Goal: Communication & Community: Answer question/provide support

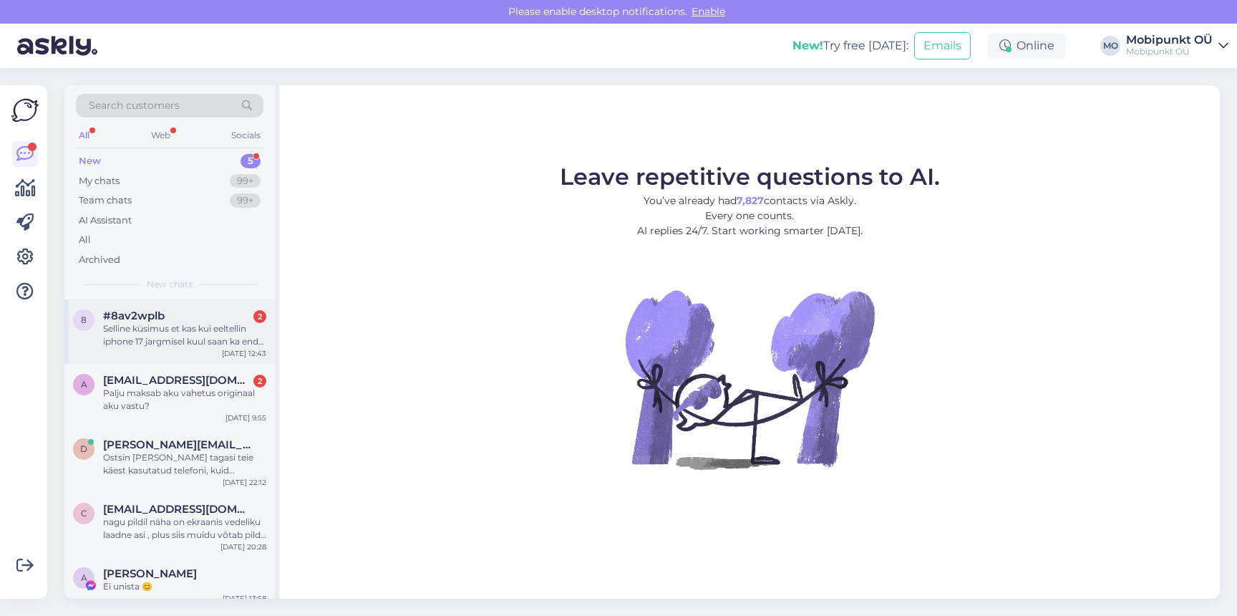
click at [209, 331] on div "Selline küsimus et kas kui eeltellin iphone 17 jargmisel kuul saan ka enda telw…" at bounding box center [184, 335] width 163 height 26
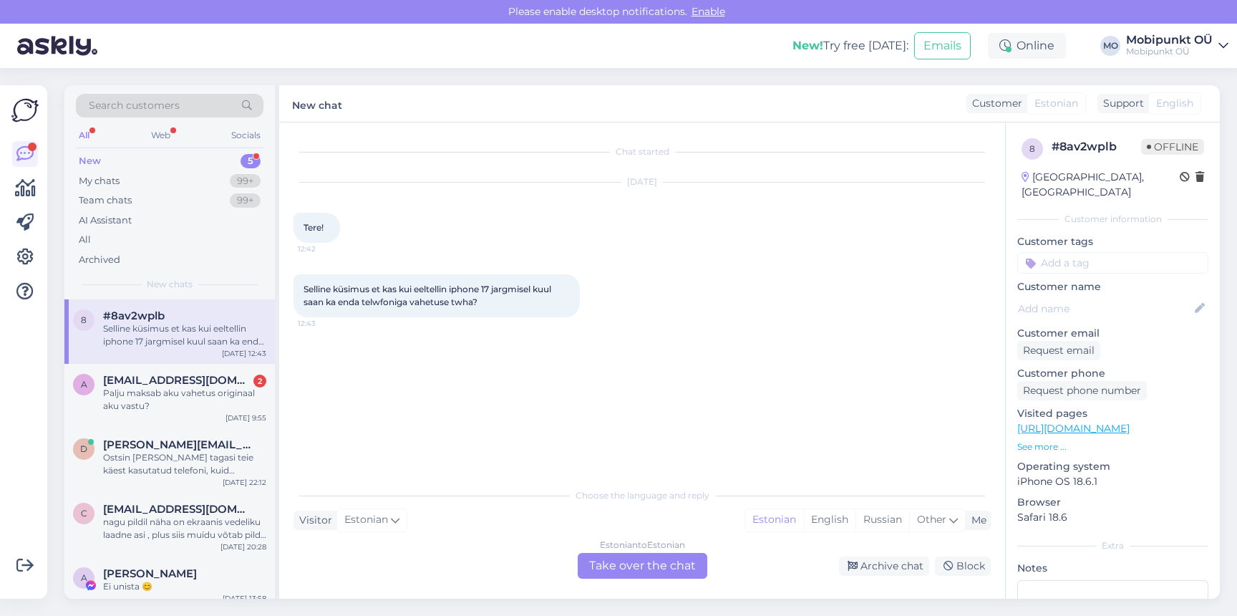
click at [629, 564] on div "Estonian to Estonian Take over the chat" at bounding box center [643, 566] width 130 height 26
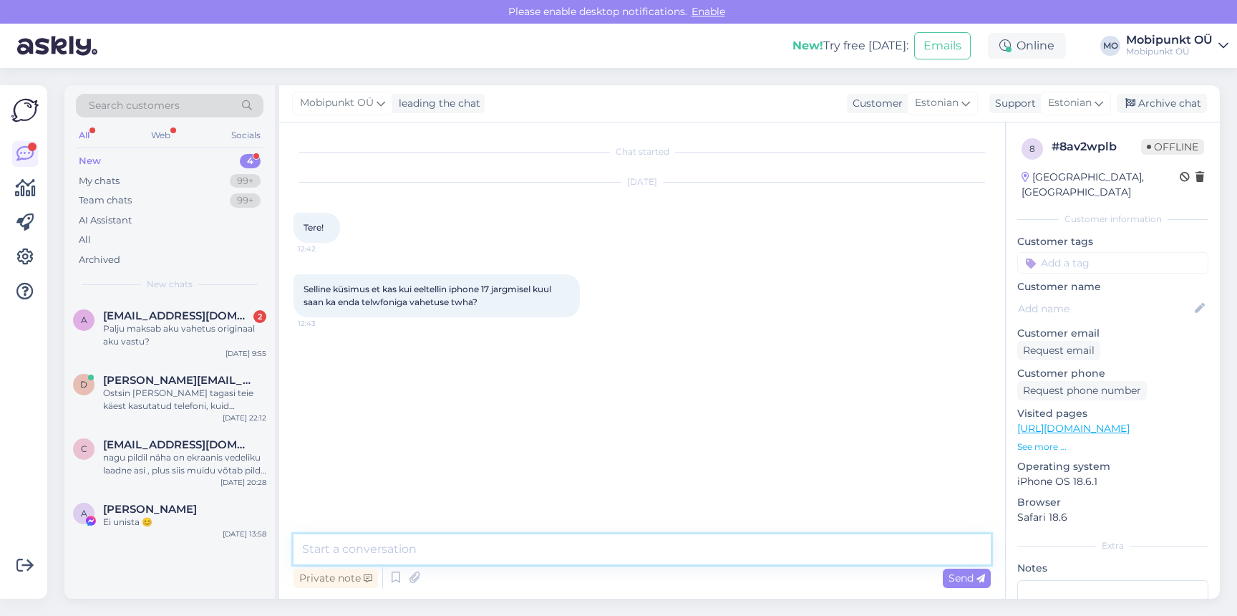
click at [573, 538] on textarea at bounding box center [642, 549] width 697 height 30
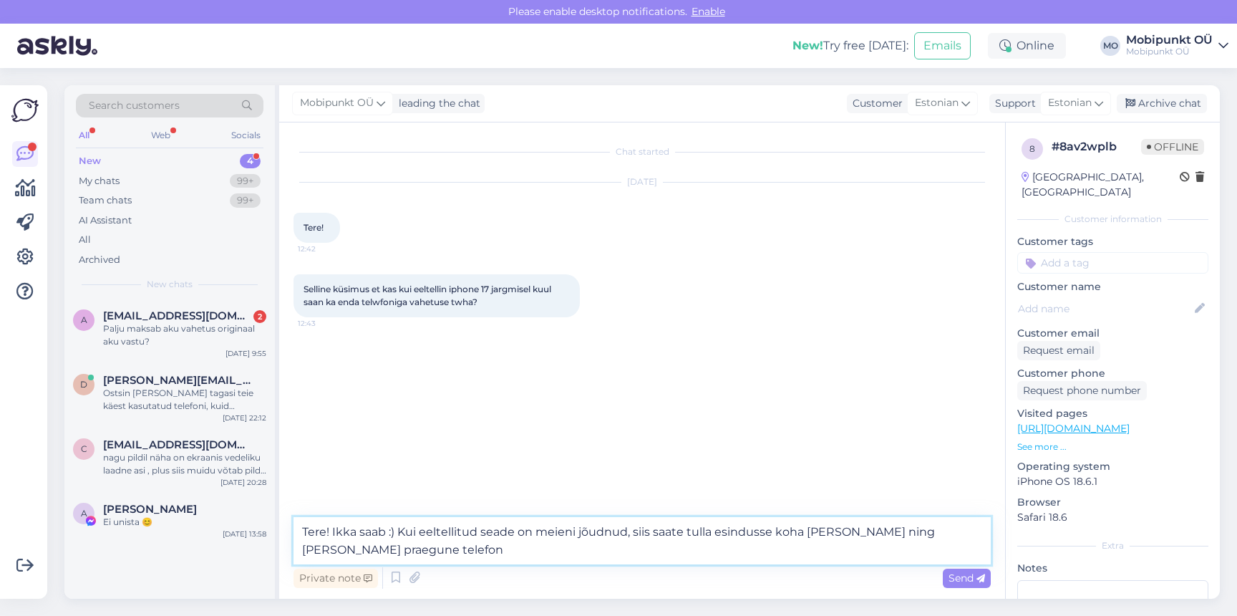
type textarea "Tere! Ikka saab :) Kui eeltellitud seade on meieni jõudnud, siis saate tulla es…"
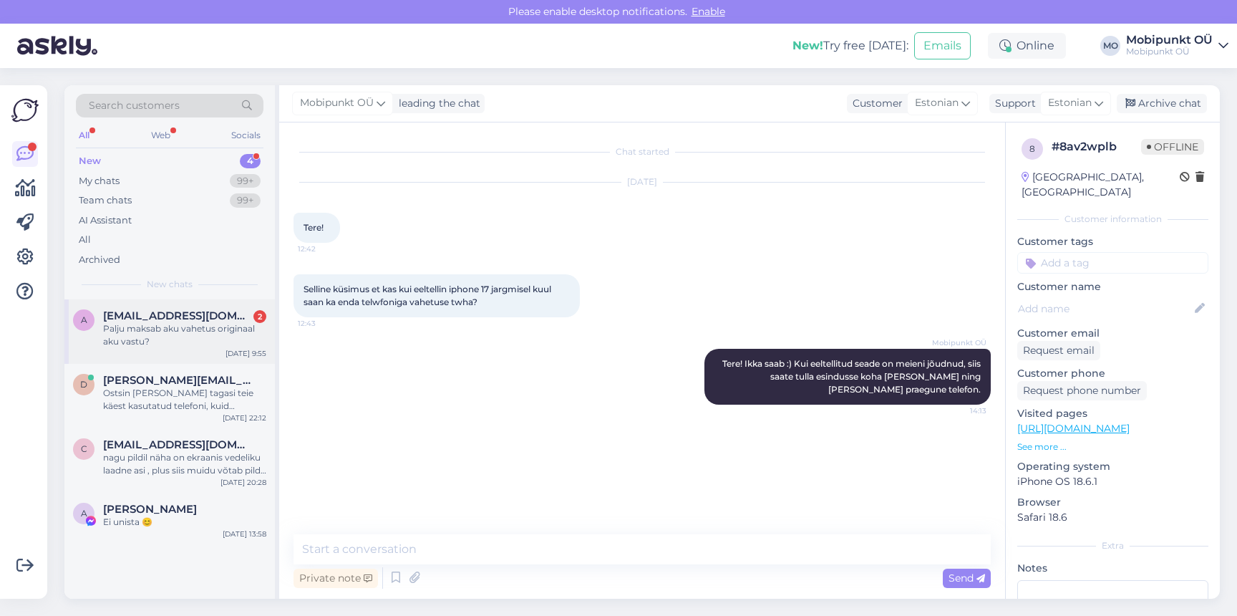
click at [196, 356] on div "a [EMAIL_ADDRESS][DOMAIN_NAME] 2 Palju maksab aku vahetus originaal aku vastu? …" at bounding box center [169, 331] width 210 height 64
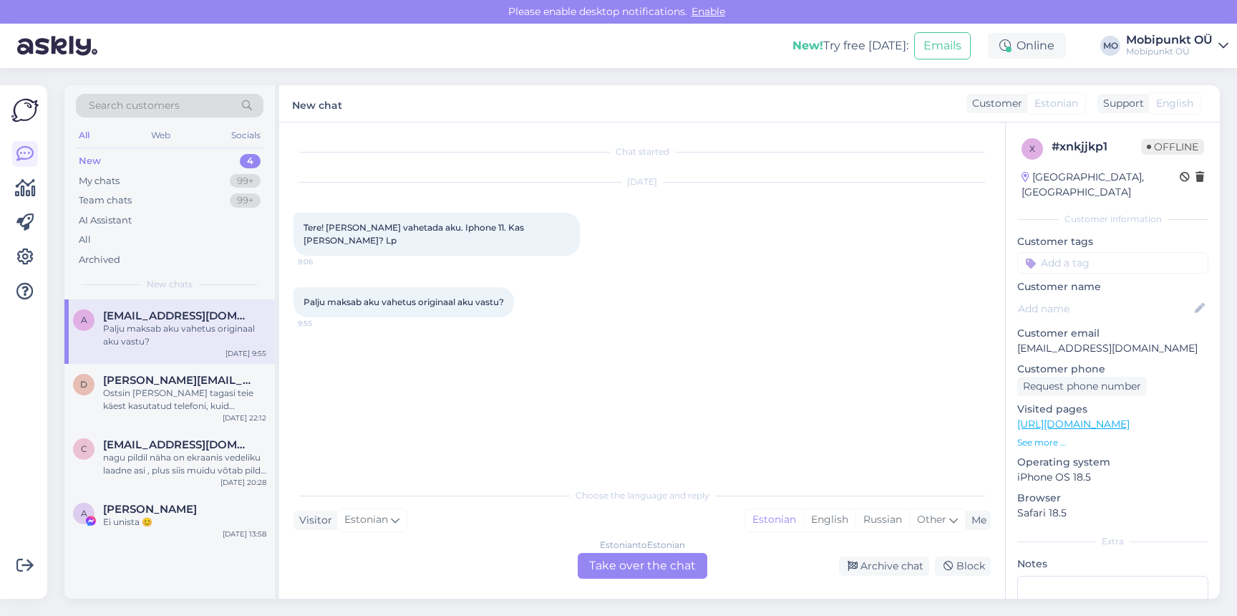
click at [652, 572] on div "Estonian to Estonian Take over the chat" at bounding box center [643, 566] width 130 height 26
click at [614, 563] on div "Estonian to Estonian Take over the chat" at bounding box center [643, 566] width 130 height 26
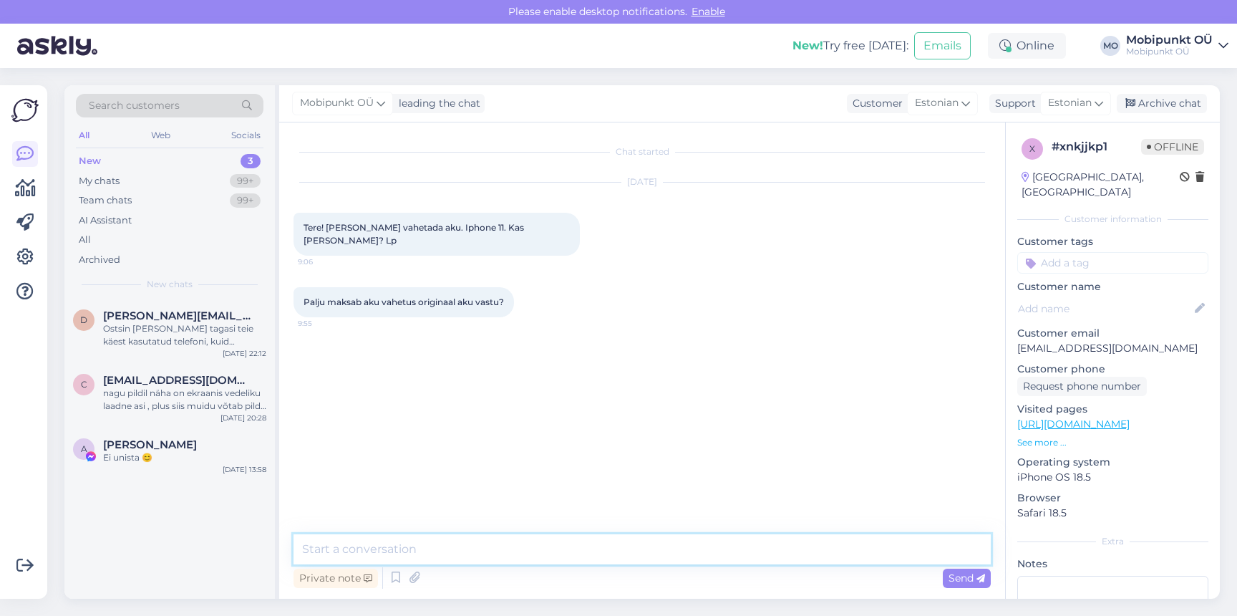
click at [593, 552] on textarea at bounding box center [642, 549] width 697 height 30
type textarea "Tere! Tänan Teid päringu eest. Hetkel antud mudelile originaalvaruosa pakkuda e…"
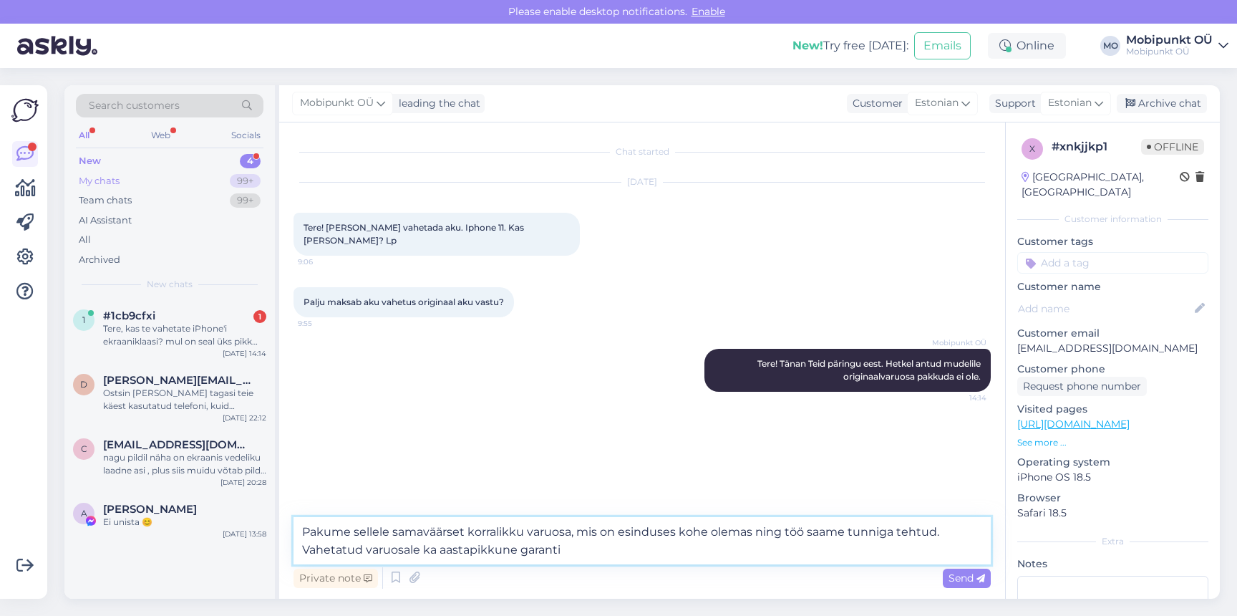
type textarea "Pakume sellele samaväärset korralikku varuosa, mis on esinduses kohe olemas nin…"
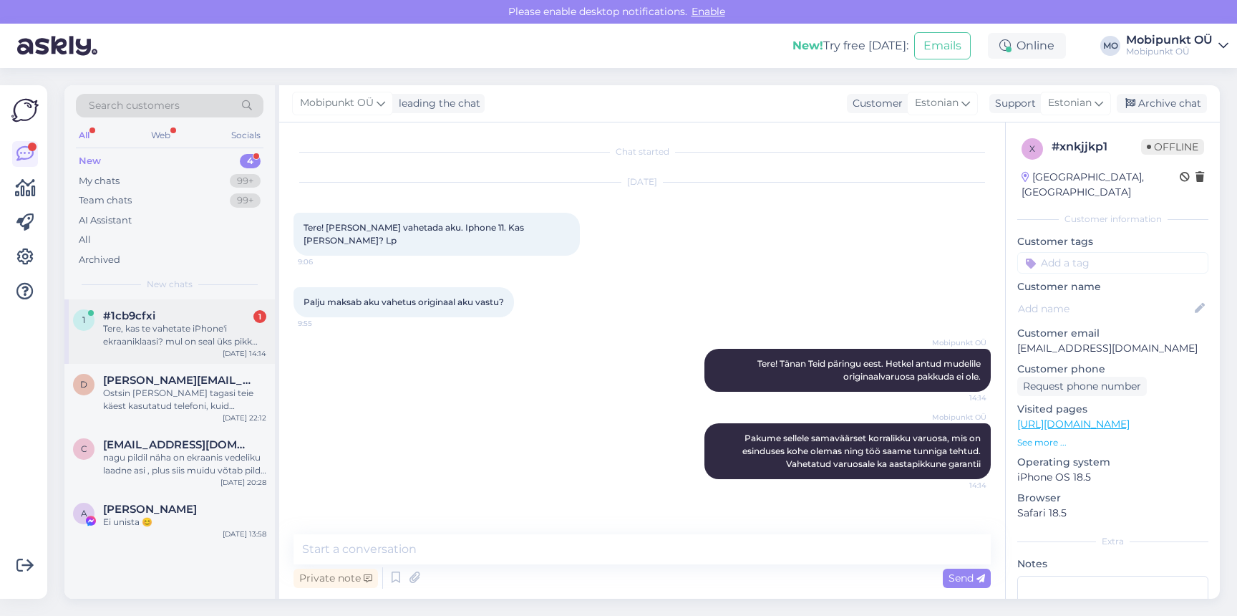
click at [159, 346] on div "Tere, kas te vahetate iPhone'i ekraaniklaasi? mul on seal üks pikk kriips peal.…" at bounding box center [184, 335] width 163 height 26
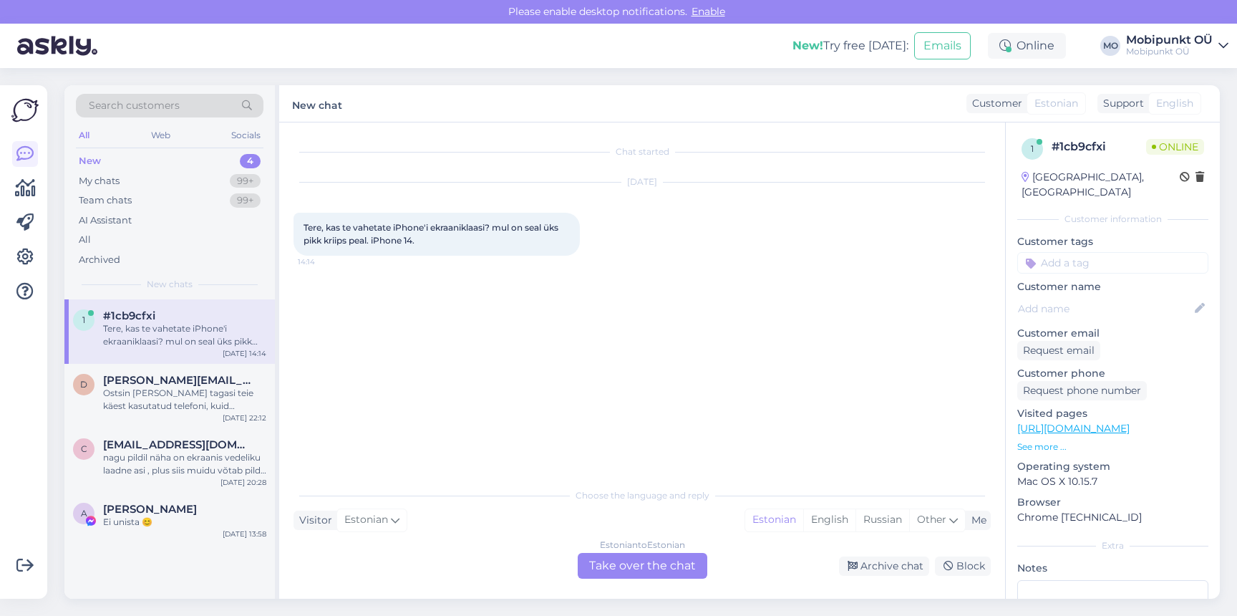
click at [657, 565] on div "Estonian to Estonian Take over the chat" at bounding box center [643, 566] width 130 height 26
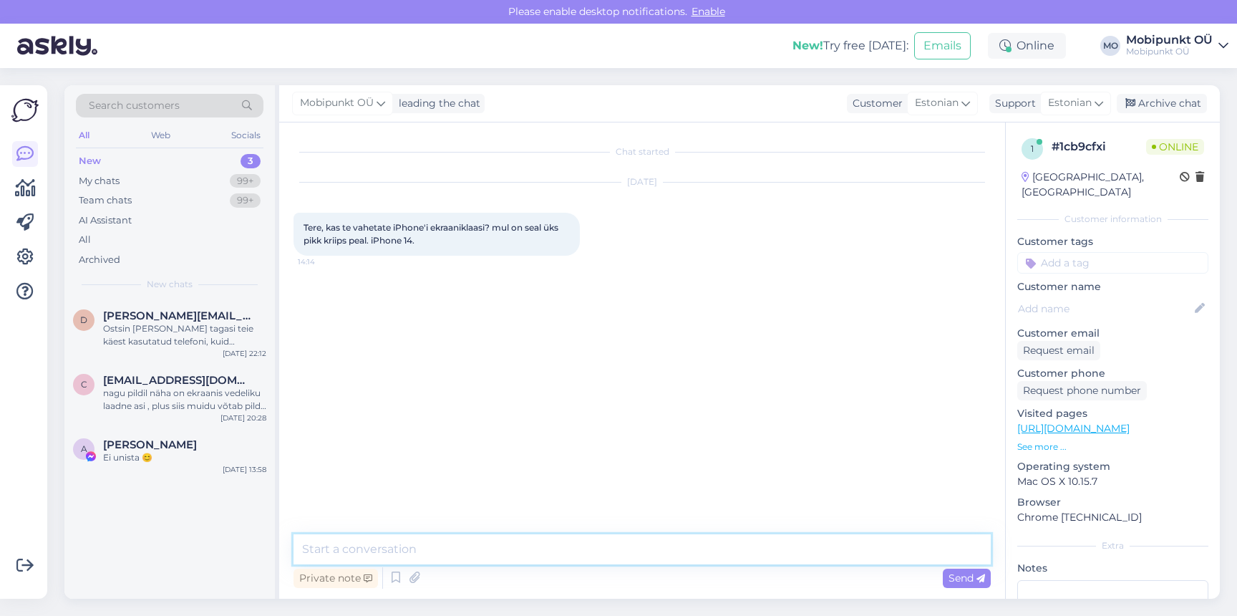
click at [610, 556] on textarea at bounding box center [642, 549] width 697 height 30
type textarea "Tere! Kas ekraani klaas on mõrane?"
click at [152, 336] on div "Ostsin [PERSON_NAME] tagasi teie käest kasutatud telefoni, kuid [PERSON_NAME] m…" at bounding box center [184, 335] width 163 height 26
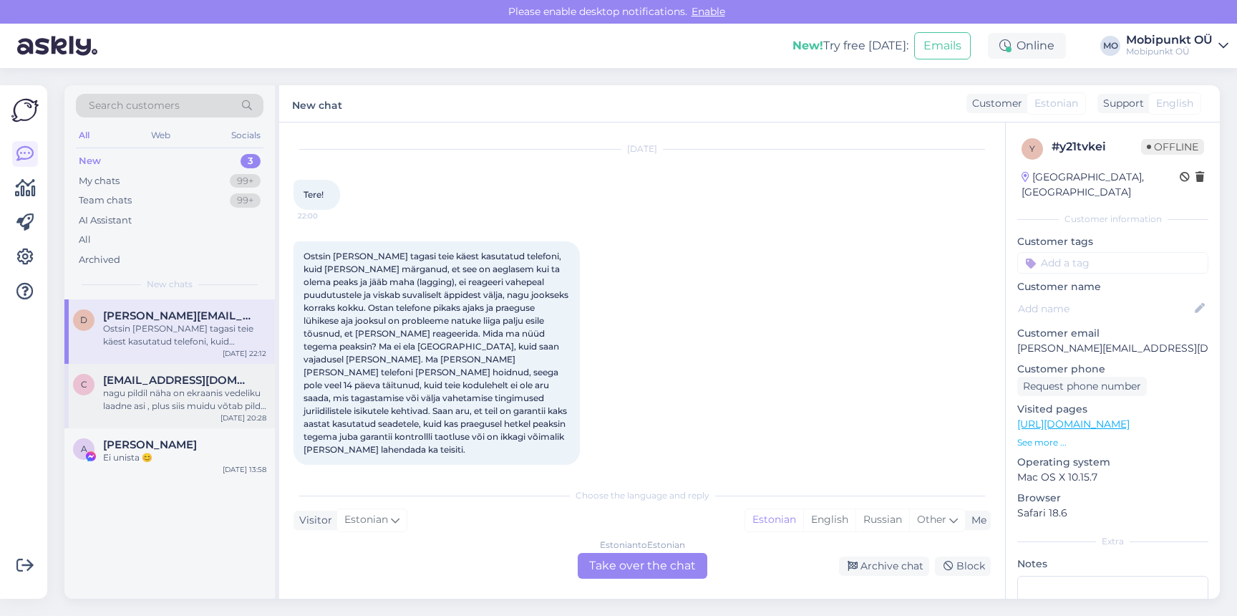
click at [159, 384] on span "[EMAIL_ADDRESS][DOMAIN_NAME]" at bounding box center [177, 380] width 149 height 13
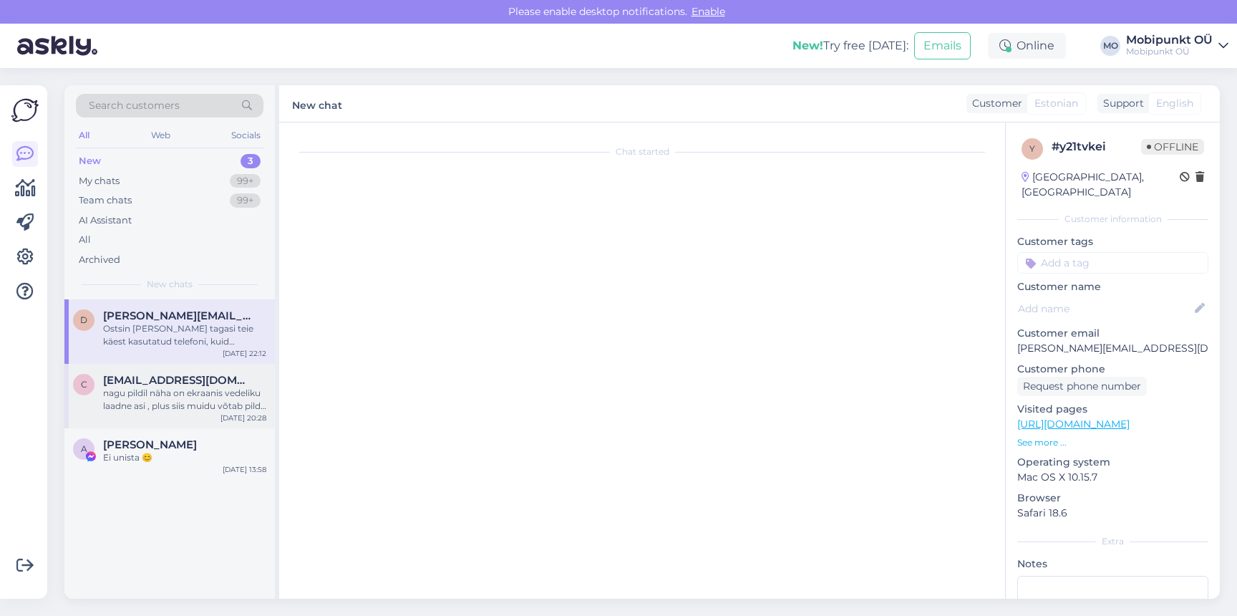
scroll to position [0, 0]
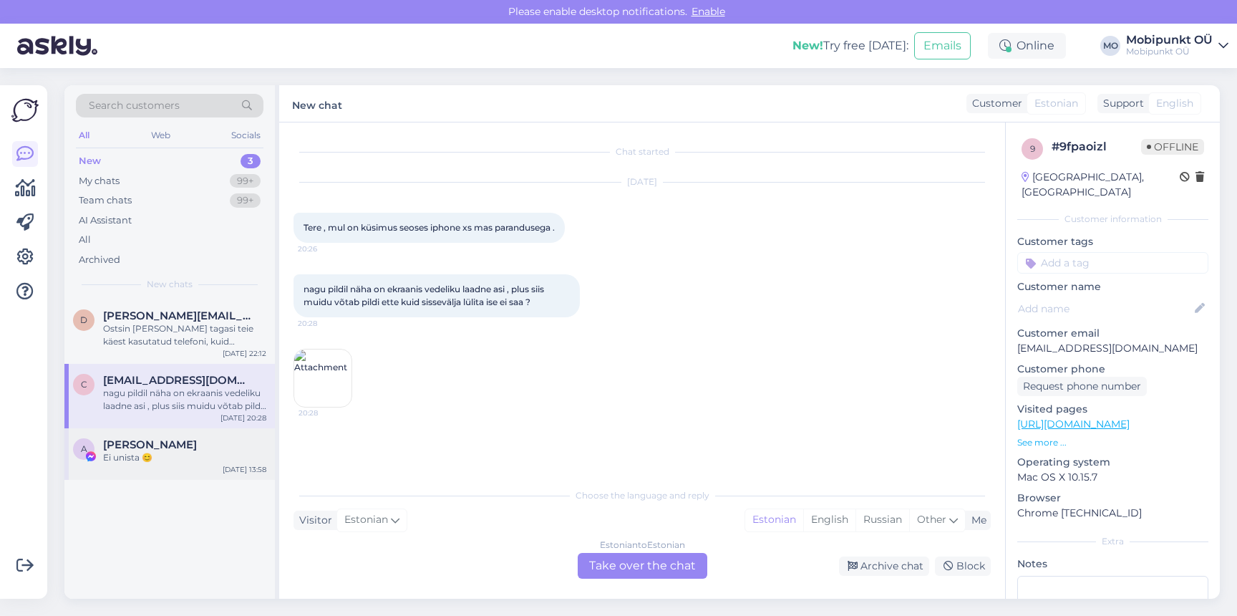
click at [160, 452] on div "Ei unista 😊" at bounding box center [184, 457] width 163 height 13
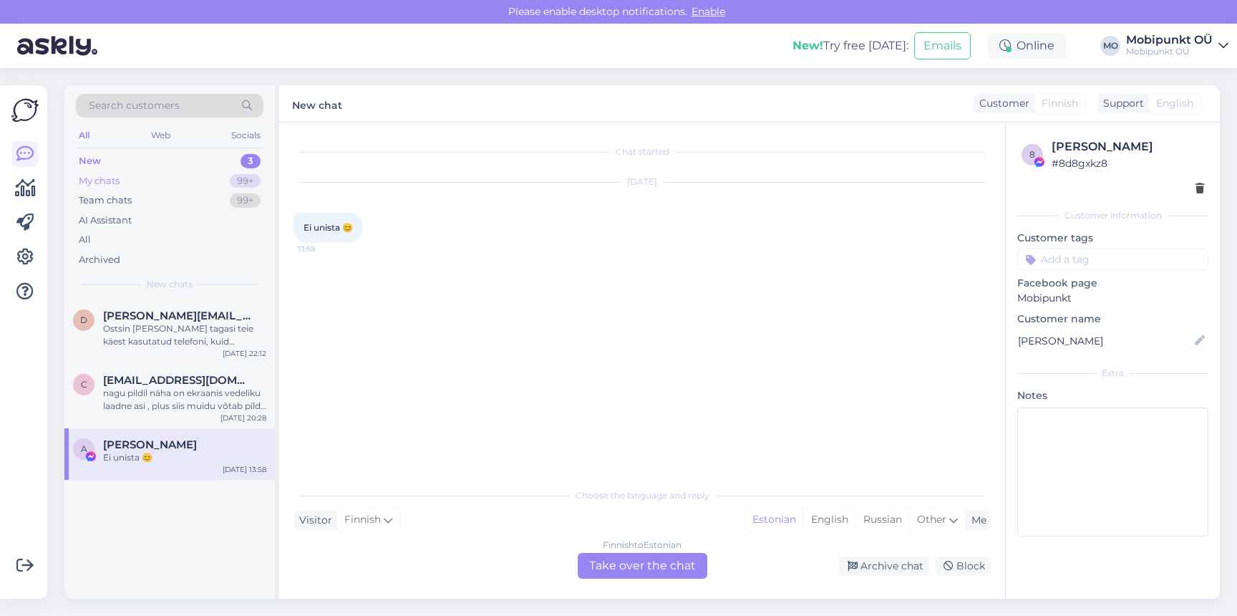
click at [183, 180] on div "My chats 99+" at bounding box center [170, 181] width 188 height 20
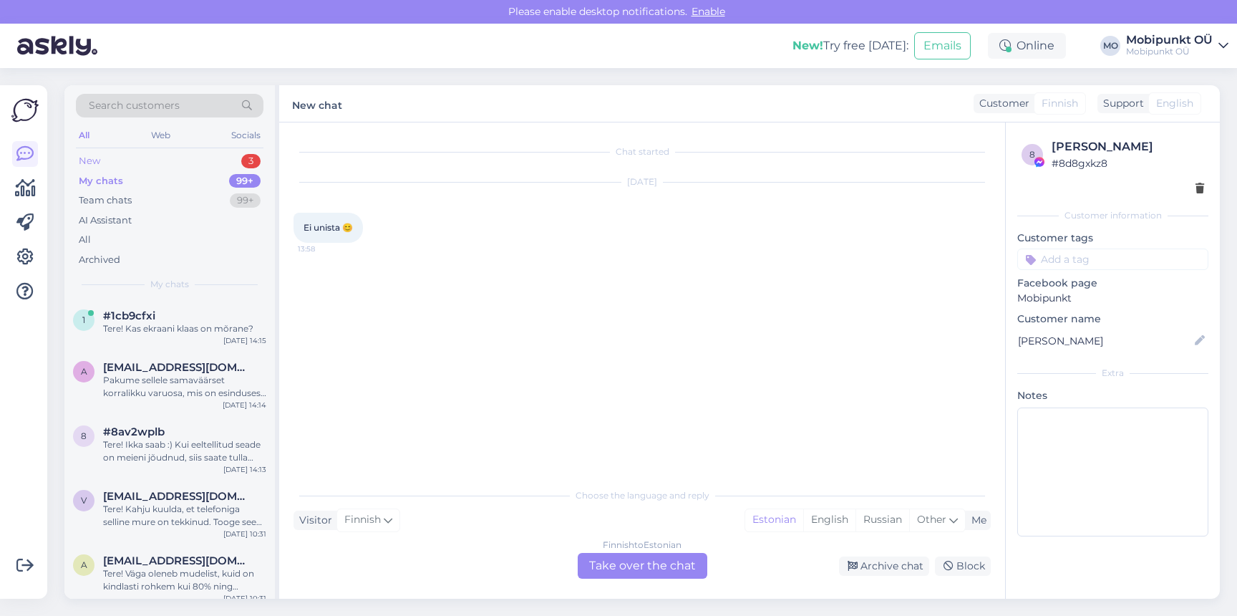
click at [161, 155] on div "New 3" at bounding box center [170, 161] width 188 height 20
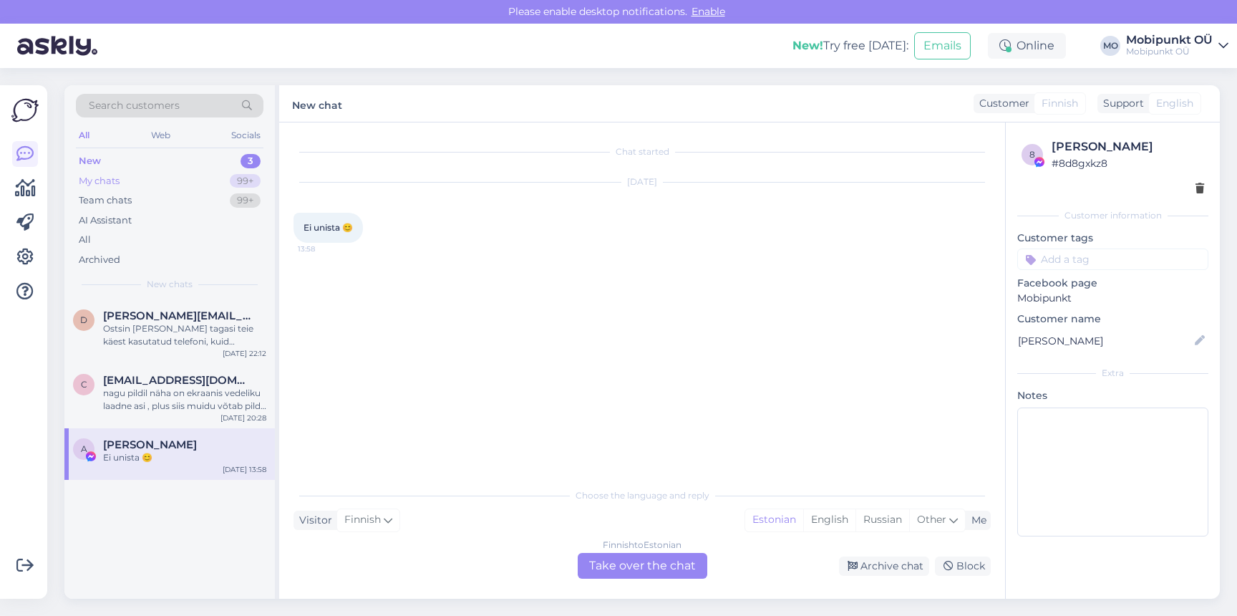
click at [150, 178] on div "My chats 99+" at bounding box center [170, 181] width 188 height 20
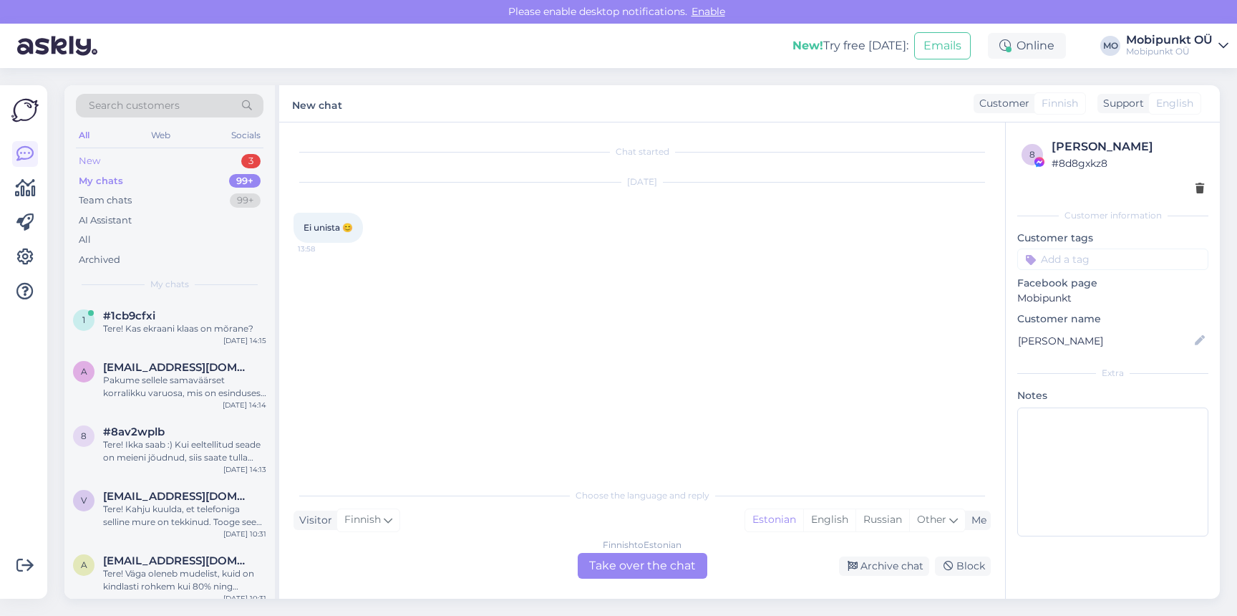
click at [115, 163] on div "New 3" at bounding box center [170, 161] width 188 height 20
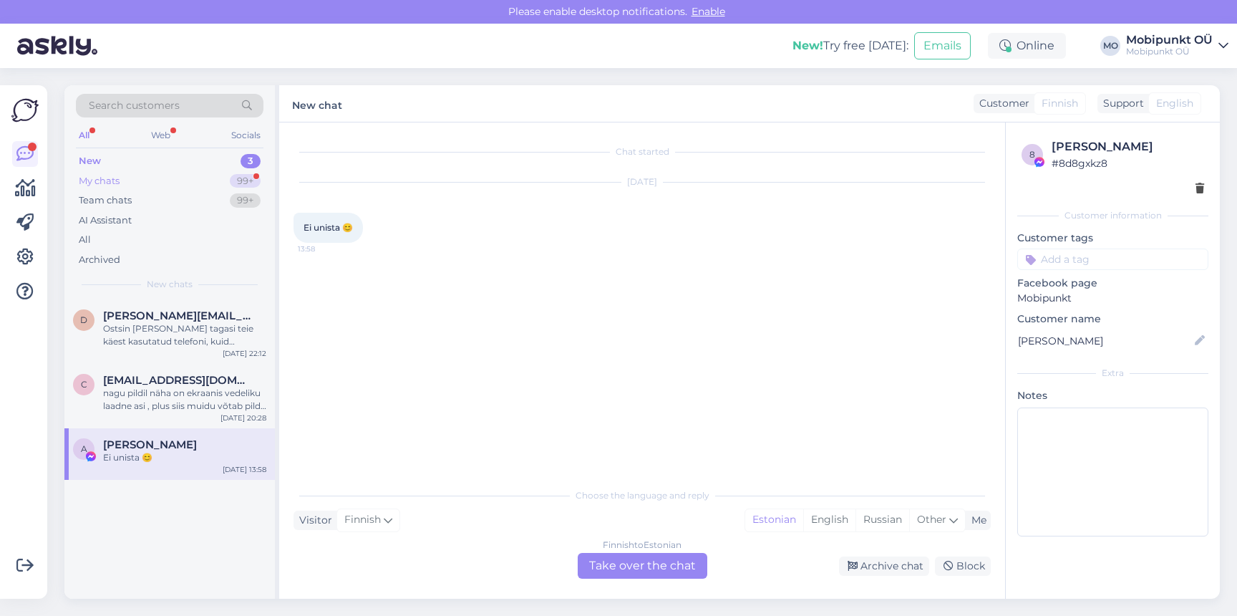
click at [160, 184] on div "My chats 99+" at bounding box center [170, 181] width 188 height 20
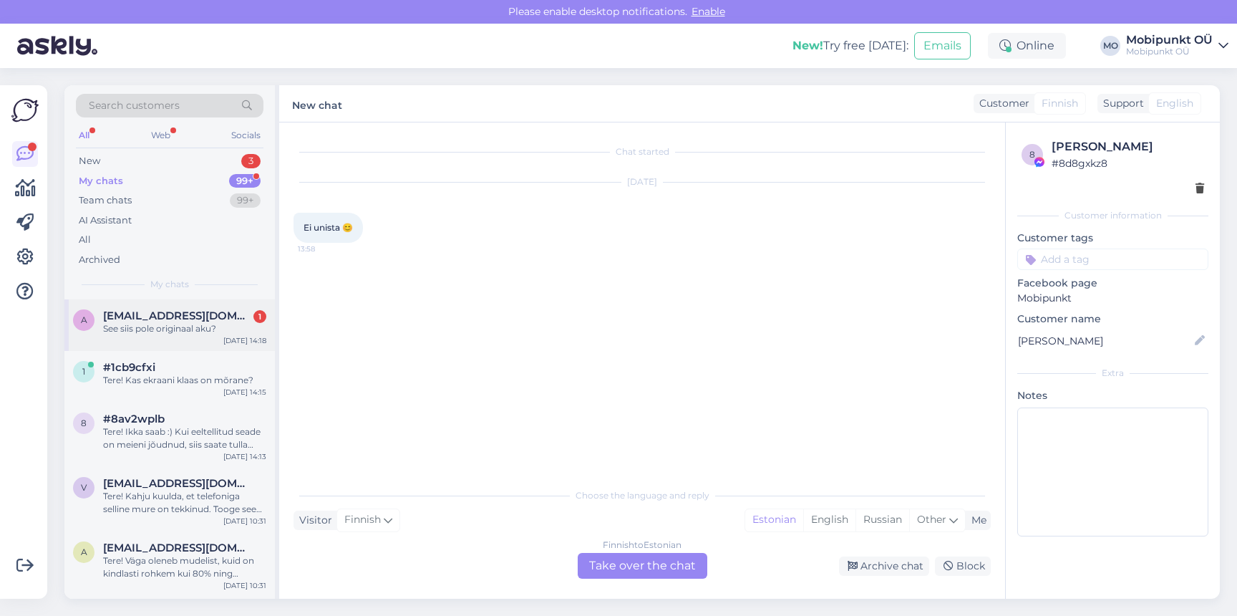
click at [205, 335] on div "a [EMAIL_ADDRESS][DOMAIN_NAME] 1 See siis pole originaal aku? [DATE] 14:18" at bounding box center [169, 325] width 210 height 52
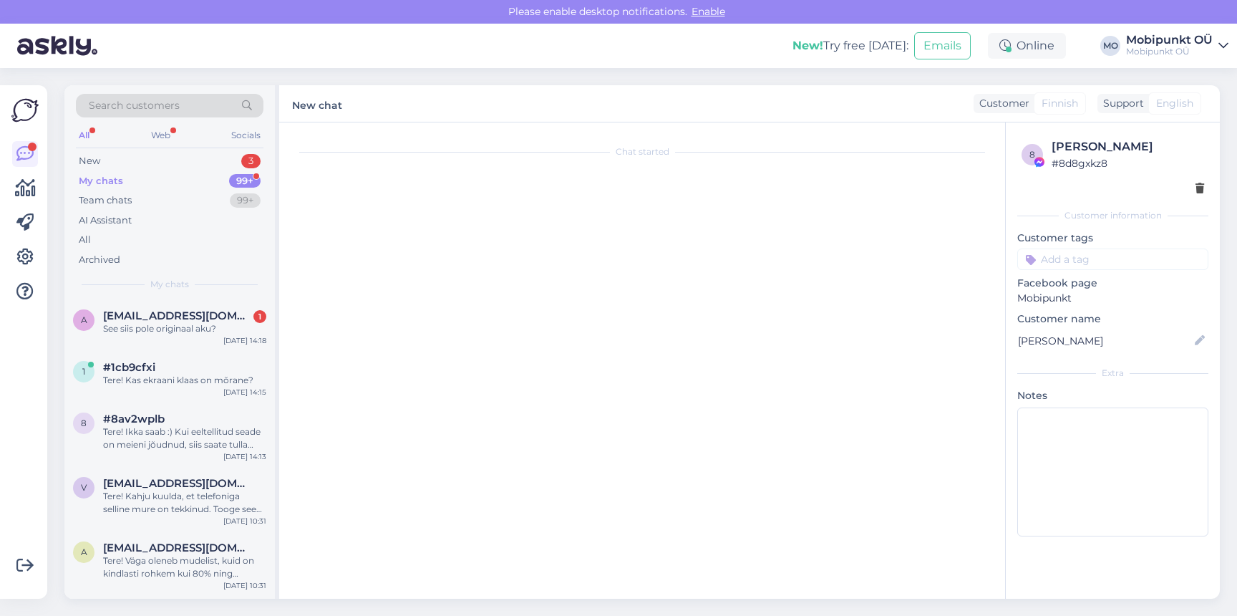
scroll to position [22, 0]
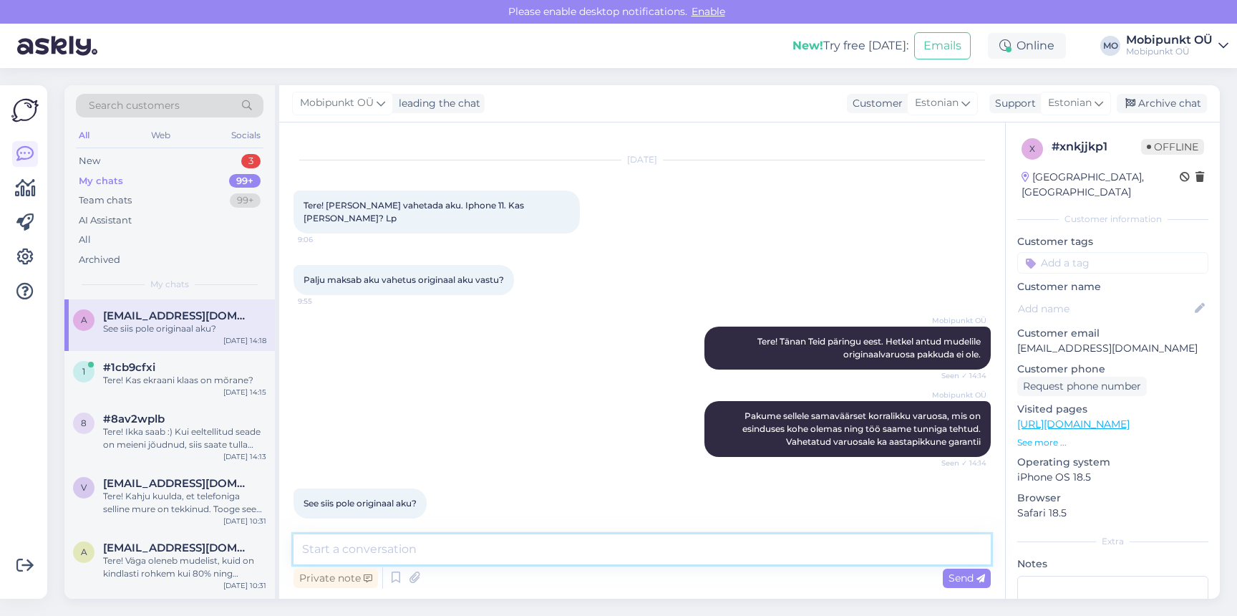
click at [598, 554] on textarea at bounding box center [642, 549] width 697 height 30
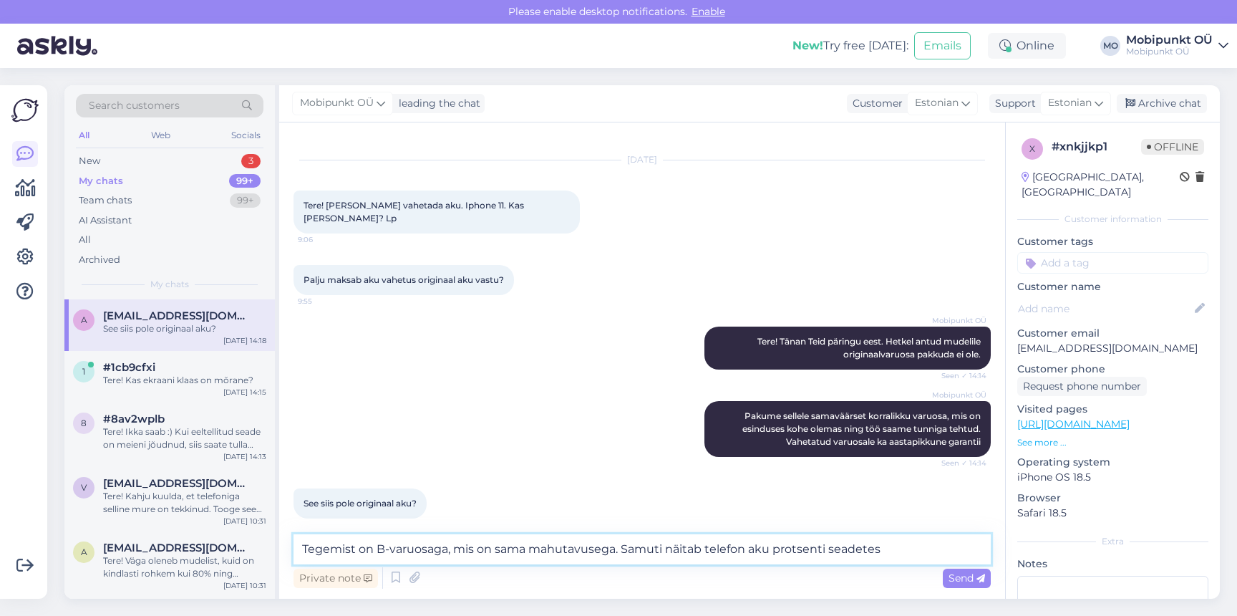
type textarea "Tegemist on B-varuosaga, mis on sama mahutavusega. Samuti näitab telefon aku pr…"
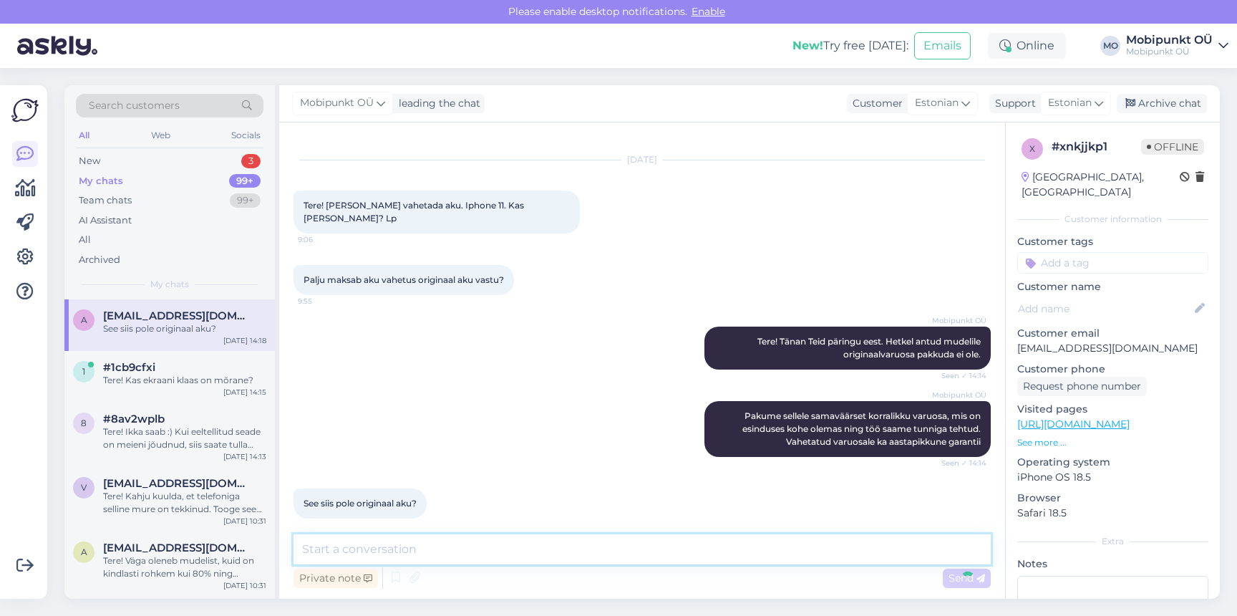
scroll to position [97, 0]
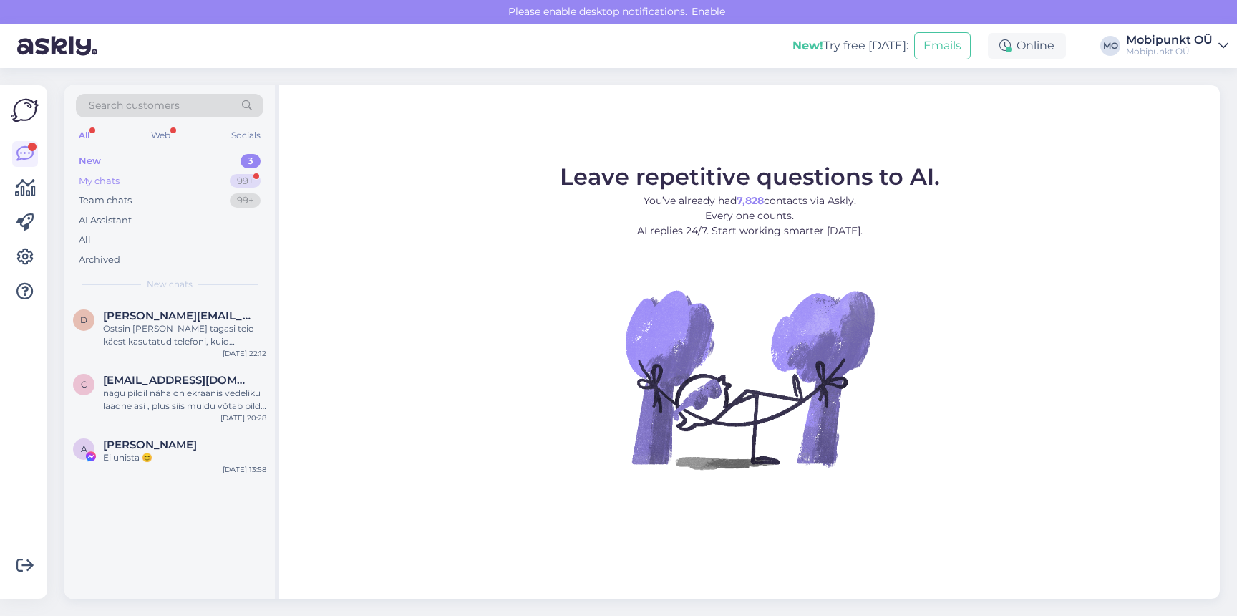
click at [192, 178] on div "My chats 99+" at bounding box center [170, 181] width 188 height 20
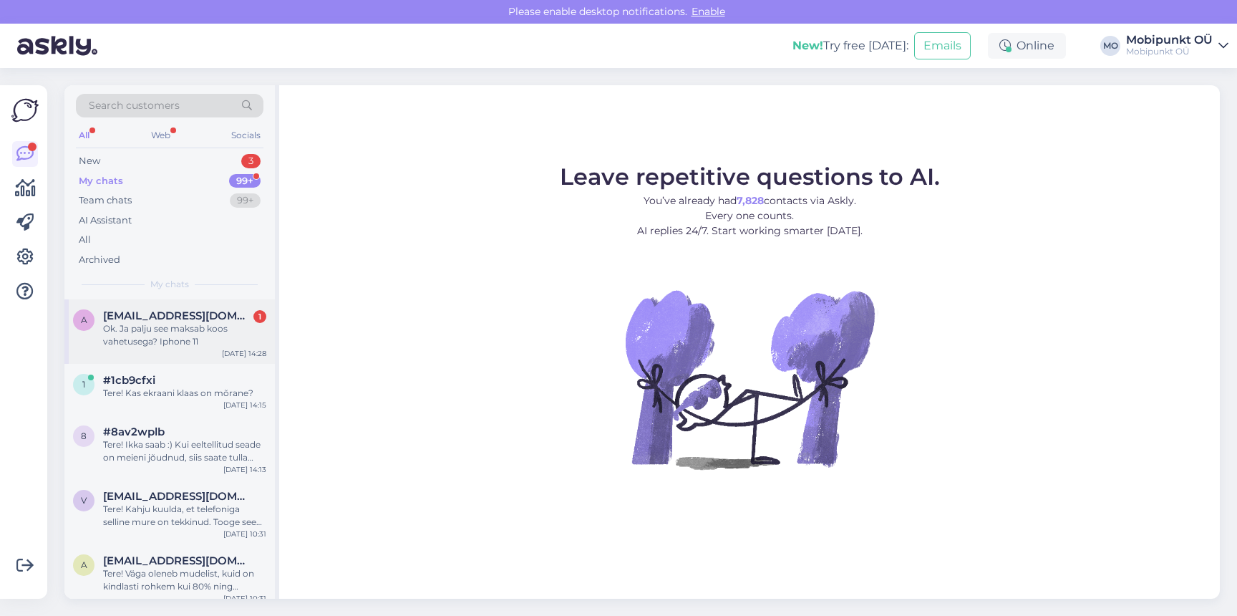
click at [164, 336] on div "Ok. Ja palju see maksab koos vahetusega? Iphone 11" at bounding box center [184, 335] width 163 height 26
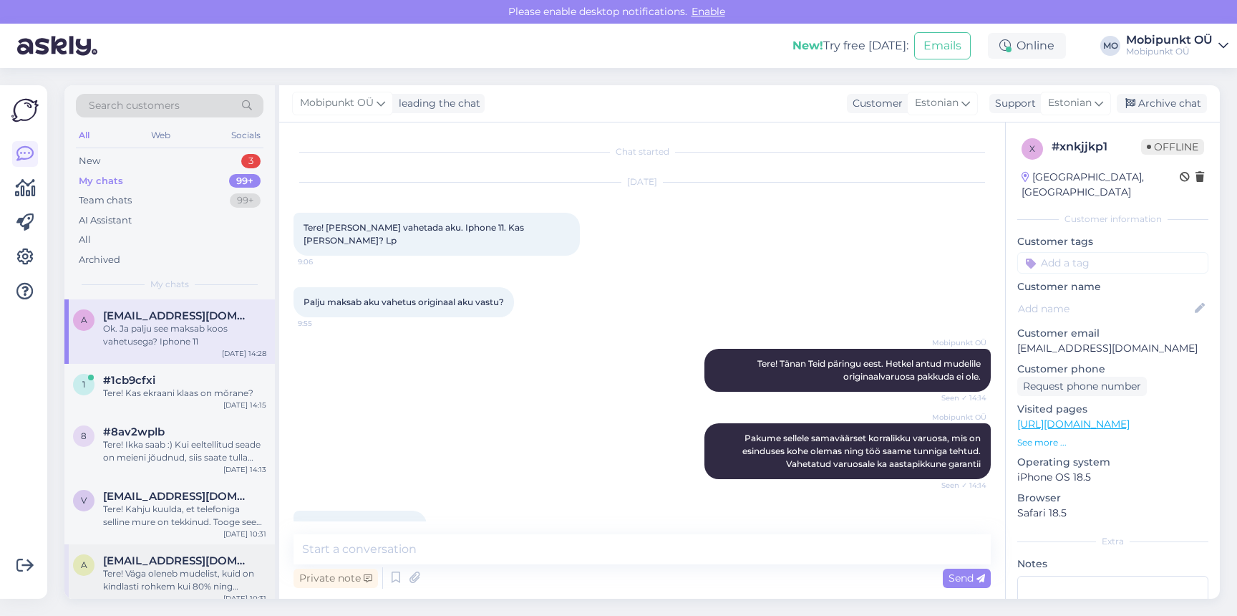
scroll to position [158, 0]
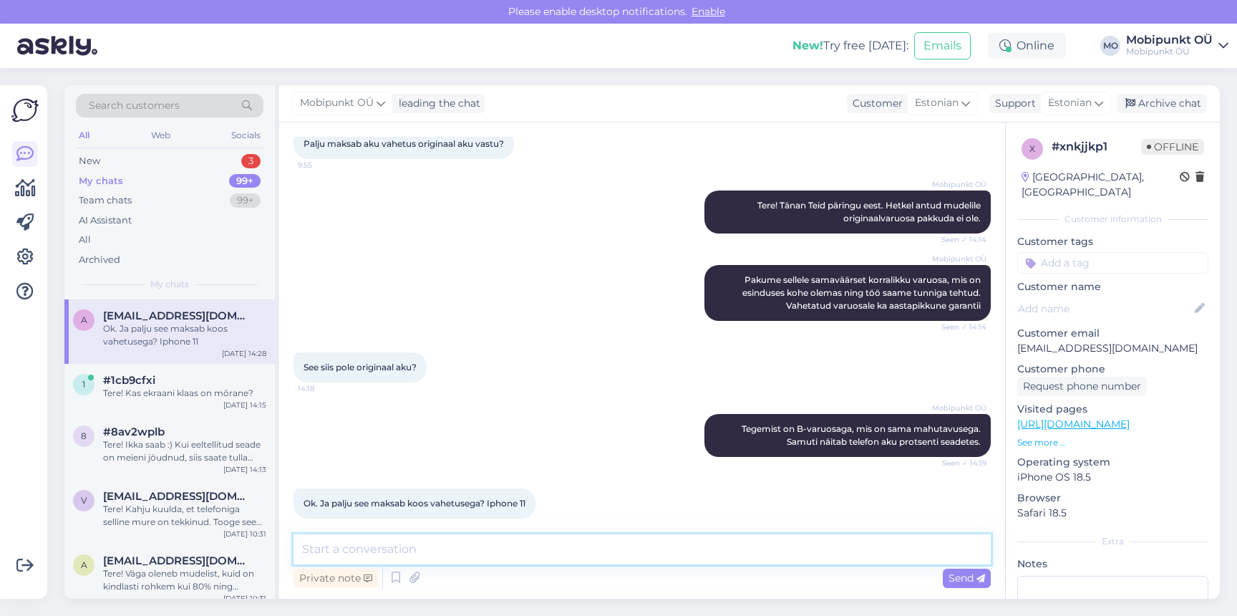
click at [623, 548] on textarea at bounding box center [642, 549] width 697 height 30
type textarea "See maksab 45€"
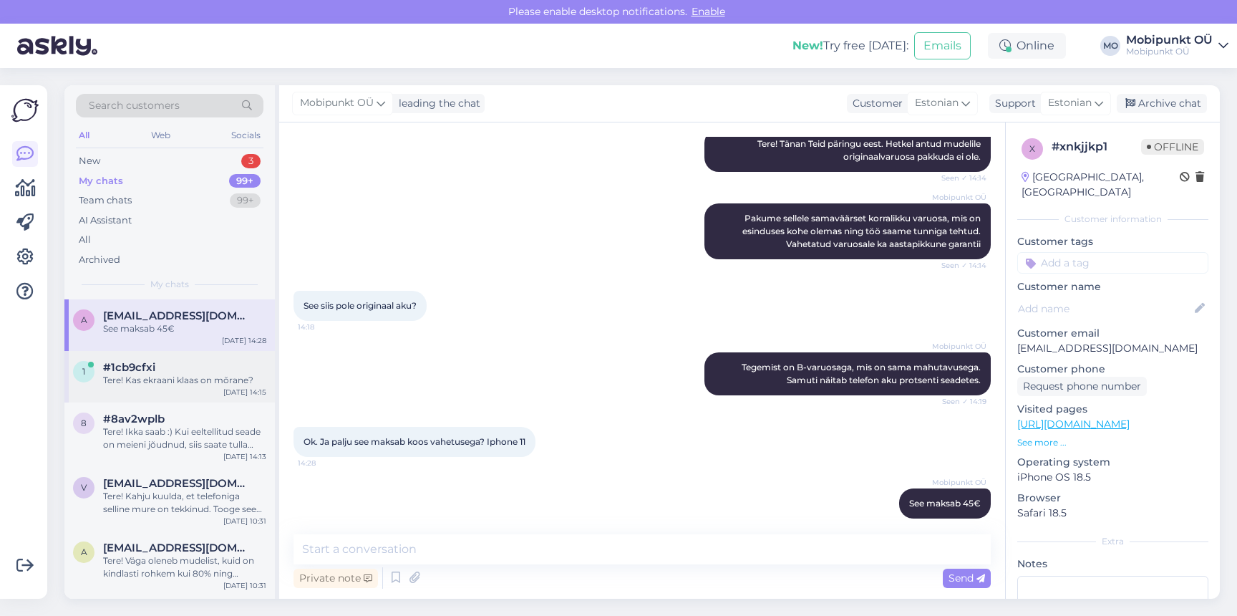
click at [163, 352] on div "1 #1cb9cfxi Tere! Kas ekraani klaas on mõrane? Aug 21 14:15" at bounding box center [169, 377] width 210 height 52
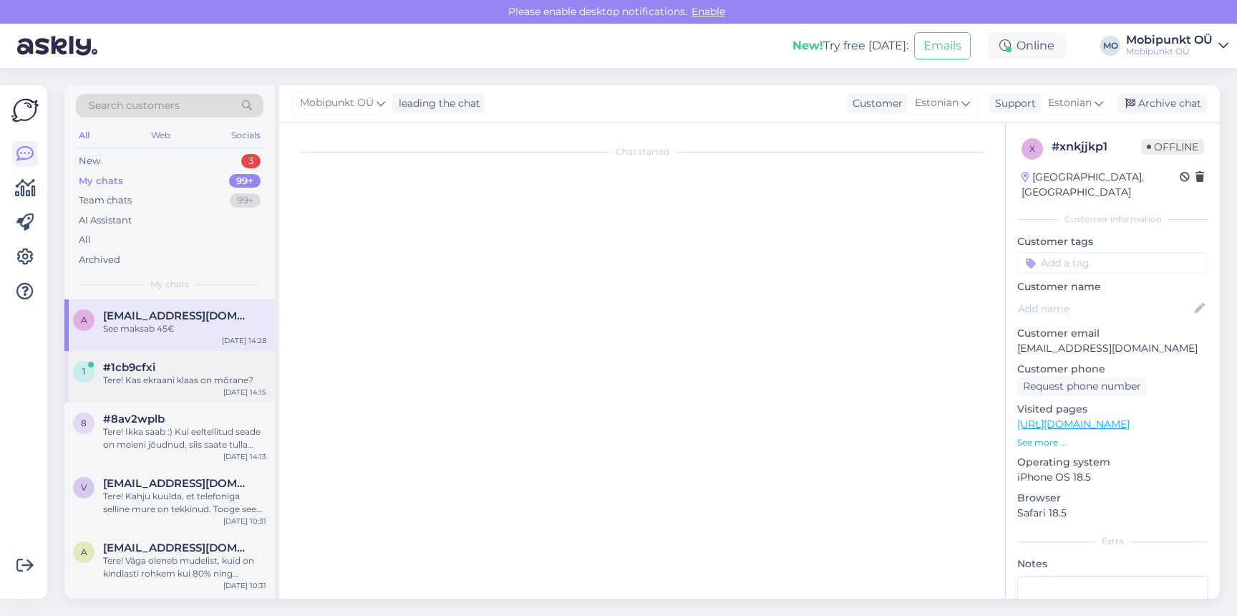
scroll to position [0, 0]
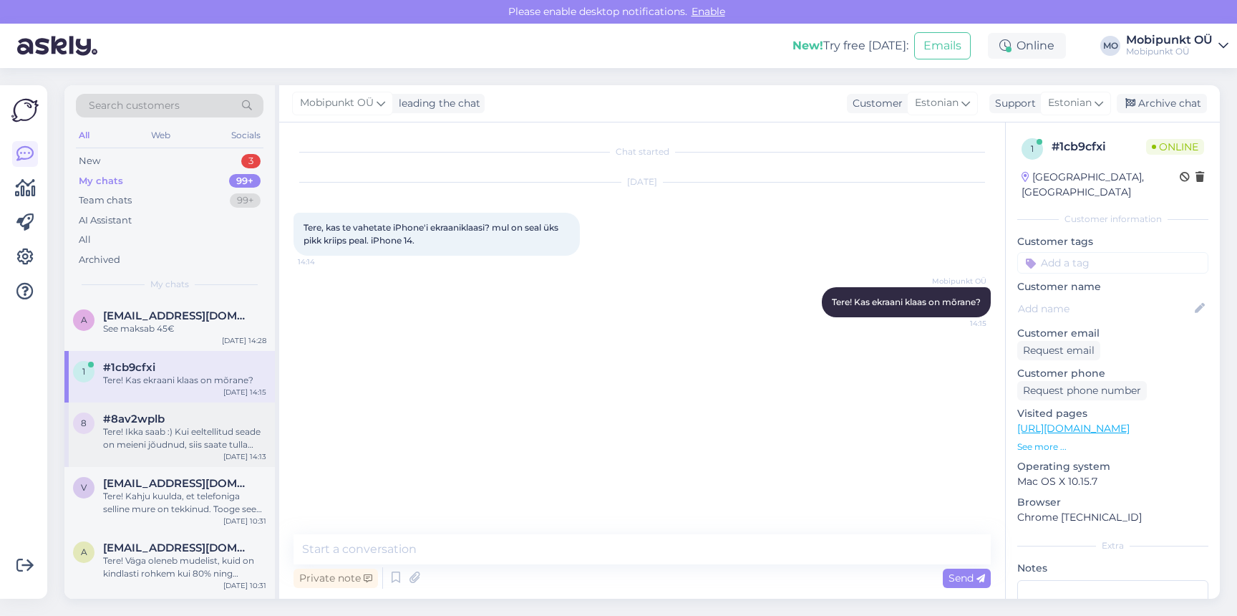
click at [170, 419] on div "#8av2wplb" at bounding box center [184, 418] width 163 height 13
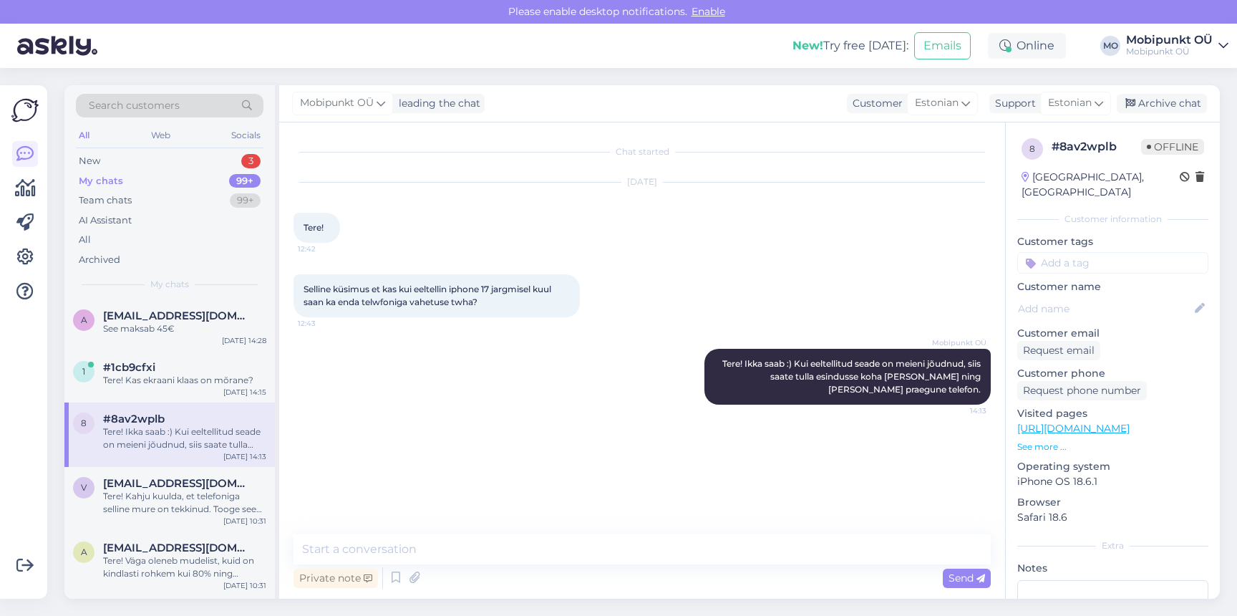
click at [177, 186] on div "My chats 99+" at bounding box center [170, 181] width 188 height 20
click at [166, 195] on div "Team chats 99+" at bounding box center [170, 200] width 188 height 20
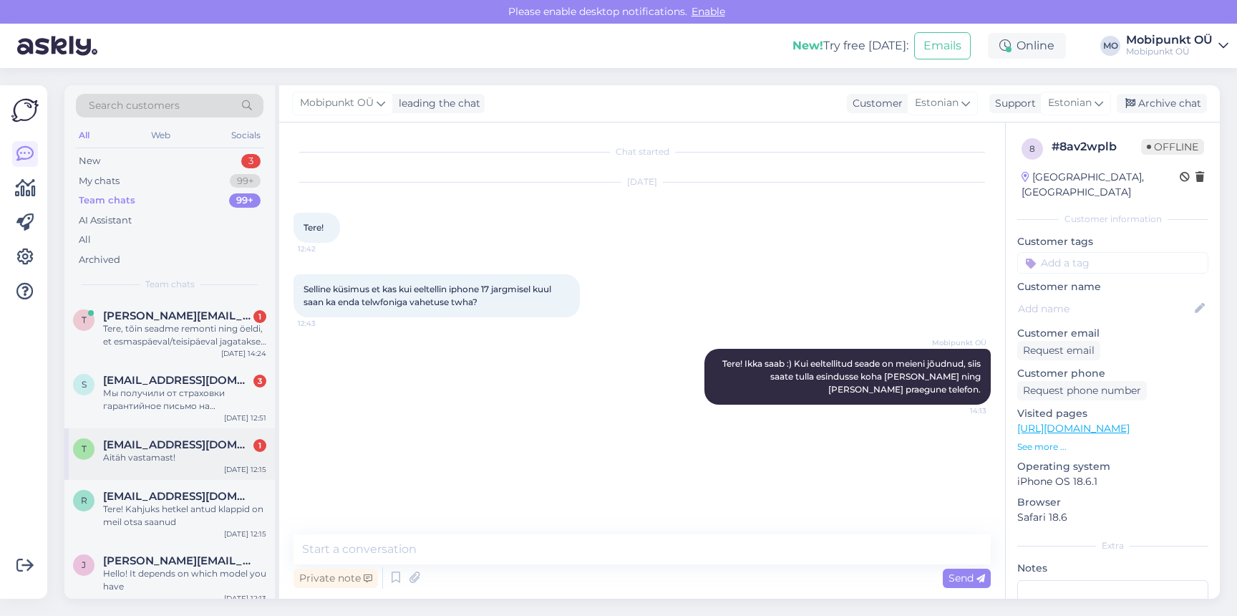
click at [183, 461] on div "Aitäh vastamast!" at bounding box center [184, 457] width 163 height 13
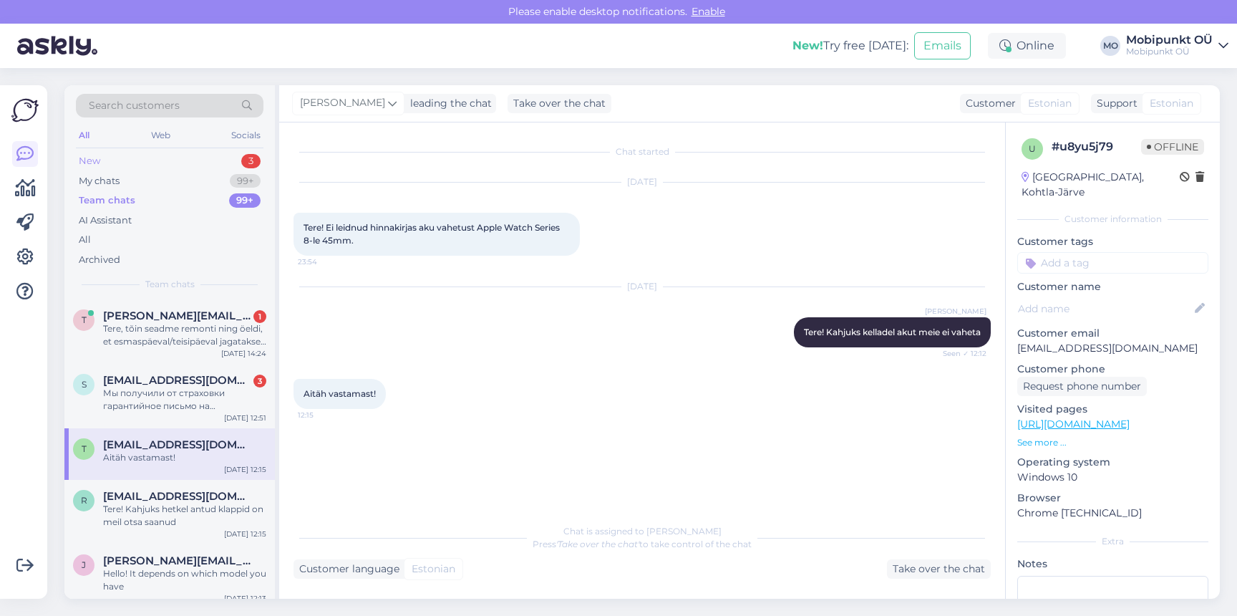
click at [165, 163] on div "New 3" at bounding box center [170, 161] width 188 height 20
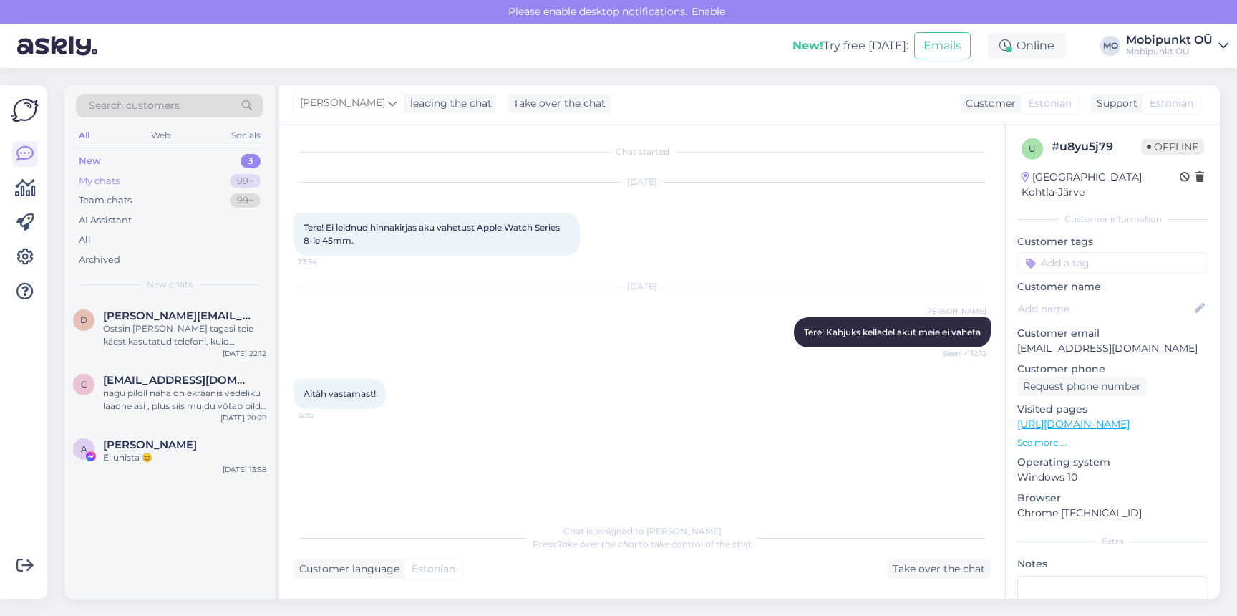
click at [118, 176] on div "My chats" at bounding box center [99, 181] width 41 height 14
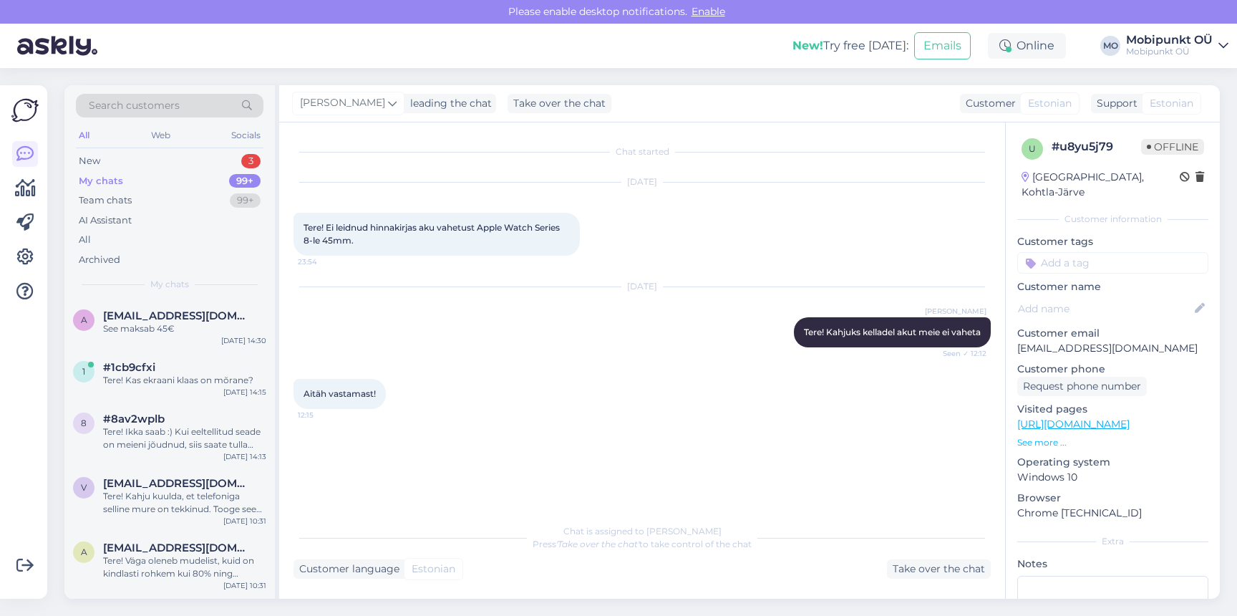
click at [168, 183] on div "My chats 99+" at bounding box center [170, 181] width 188 height 20
